Goal: Task Accomplishment & Management: Manage account settings

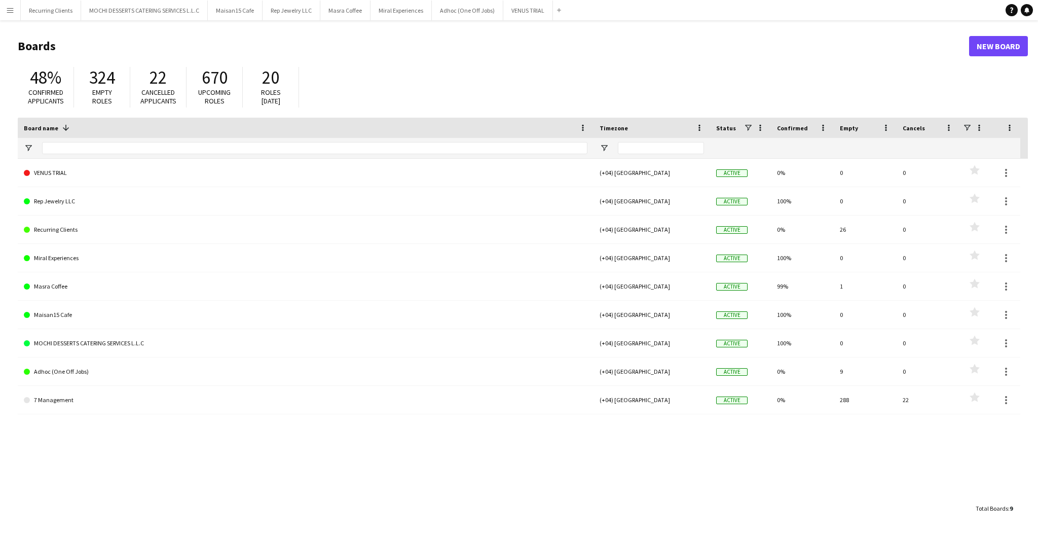
drag, startPoint x: 6, startPoint y: 11, endPoint x: 0, endPoint y: 17, distance: 8.2
click at [6, 11] on app-icon "Menu" at bounding box center [10, 10] width 8 height 8
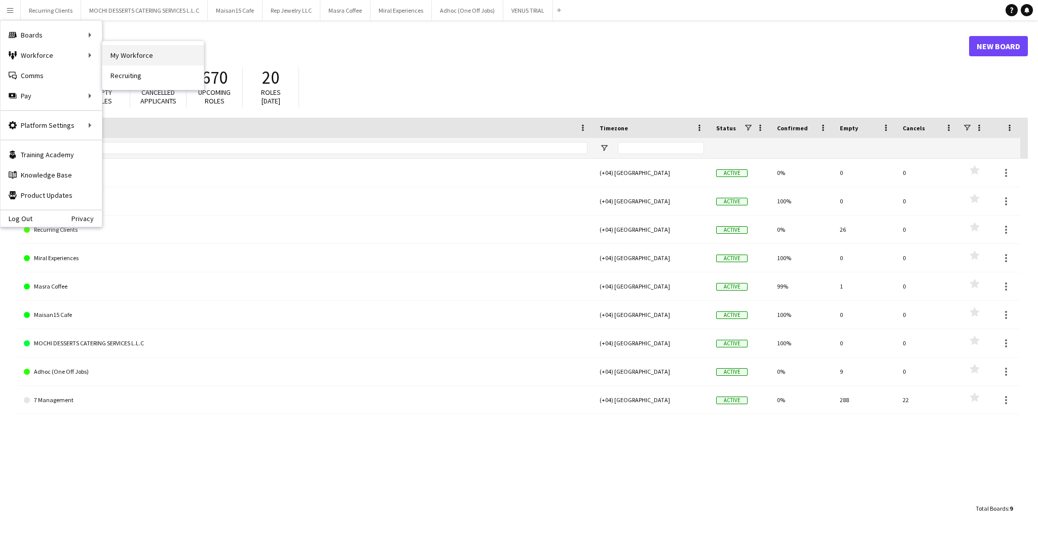
click at [123, 54] on link "My Workforce" at bounding box center [152, 55] width 101 height 20
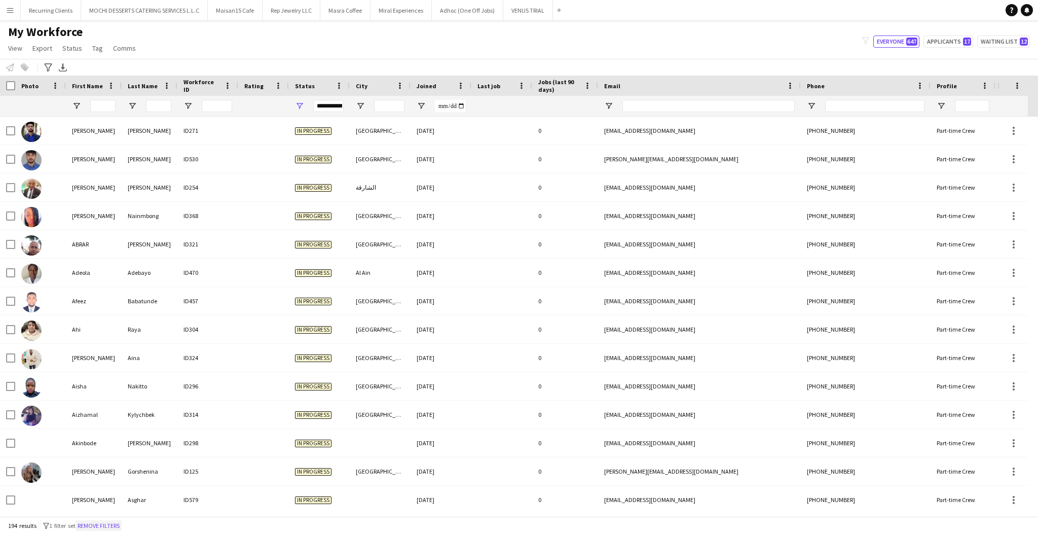
click at [111, 527] on button "Remove filters" at bounding box center [99, 525] width 46 height 11
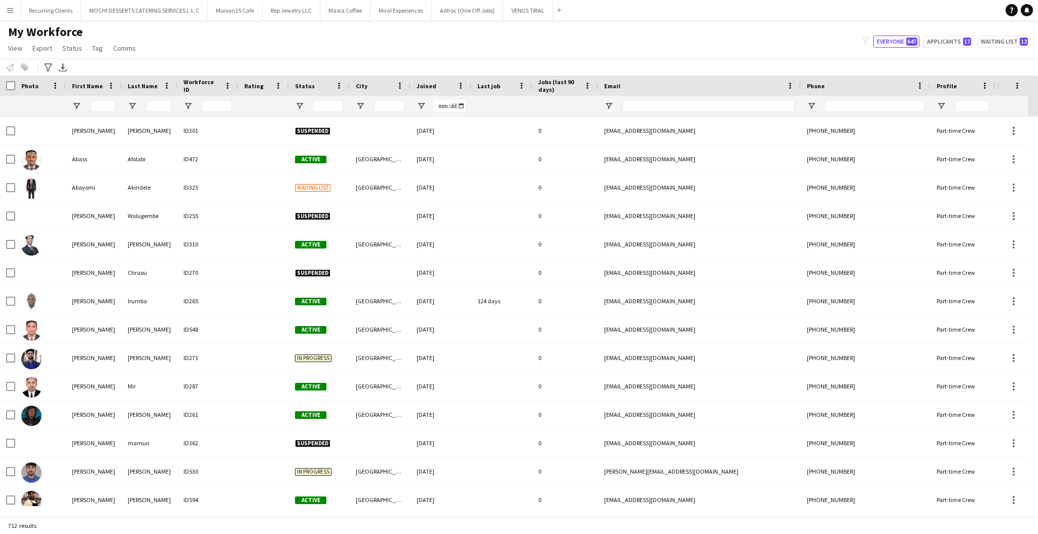
click at [304, 105] on div at bounding box center [319, 106] width 61 height 20
click at [299, 105] on span "Open Filter Menu" at bounding box center [299, 105] width 9 height 9
click at [322, 165] on div "(Select All)" at bounding box center [351, 168] width 80 height 8
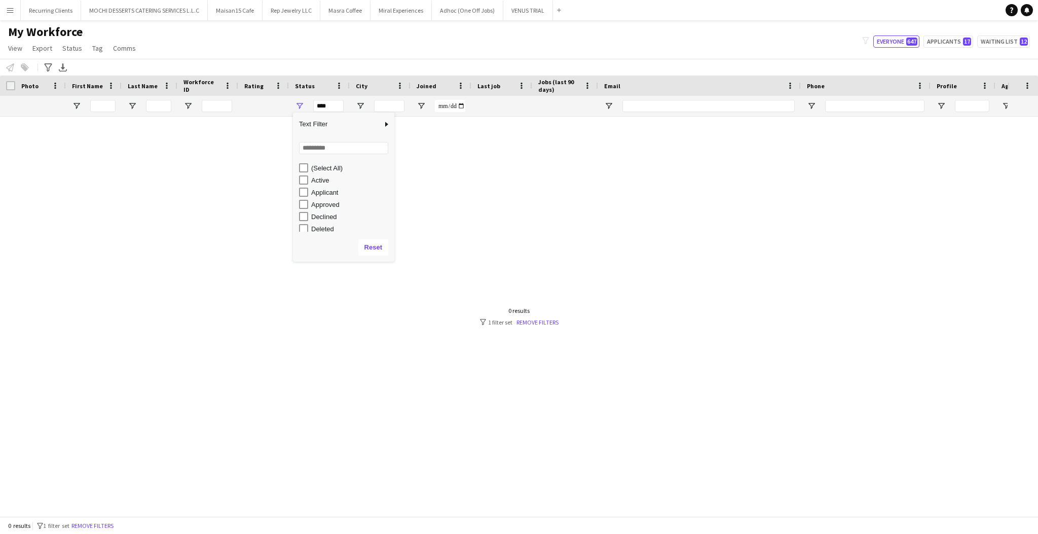
scroll to position [63, 0]
click at [315, 178] on div "In progress" at bounding box center [351, 178] width 80 height 8
type input "**********"
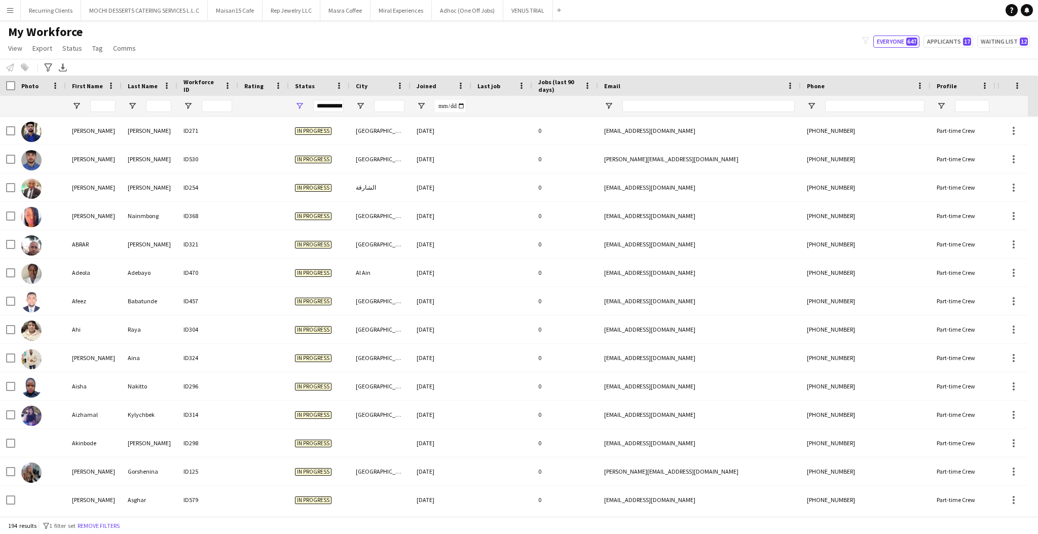
click at [321, 43] on div "My Workforce View Views Default view New view Update view Delete view Edit name…" at bounding box center [519, 41] width 1038 height 34
click at [62, 61] on div "Notify workforce Add to tag Select at least one crew to tag him or her. Advance…" at bounding box center [519, 67] width 1038 height 17
click at [61, 69] on icon "Export XLSX" at bounding box center [63, 67] width 8 height 8
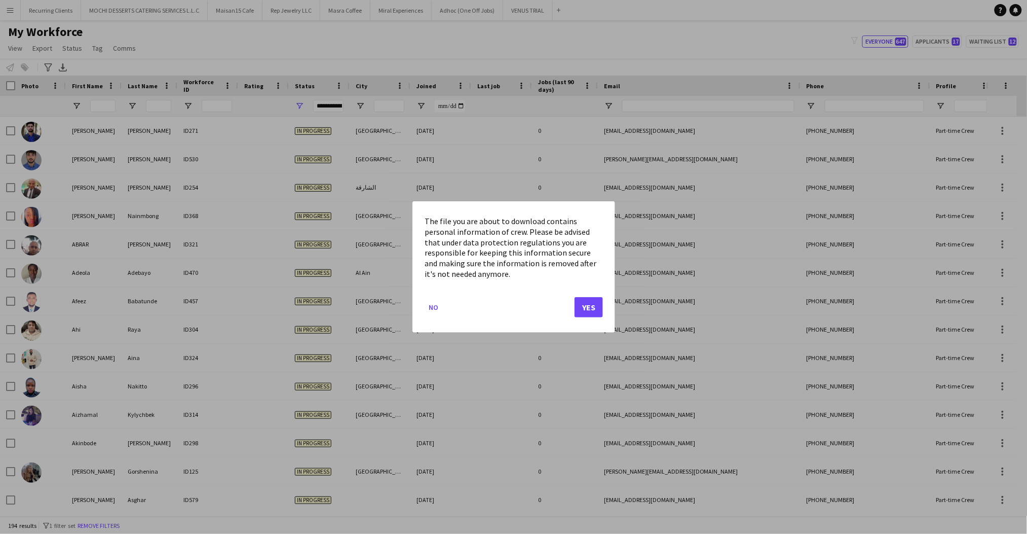
click at [589, 305] on button "Yes" at bounding box center [589, 307] width 28 height 20
